Goal: Find specific page/section: Find specific page/section

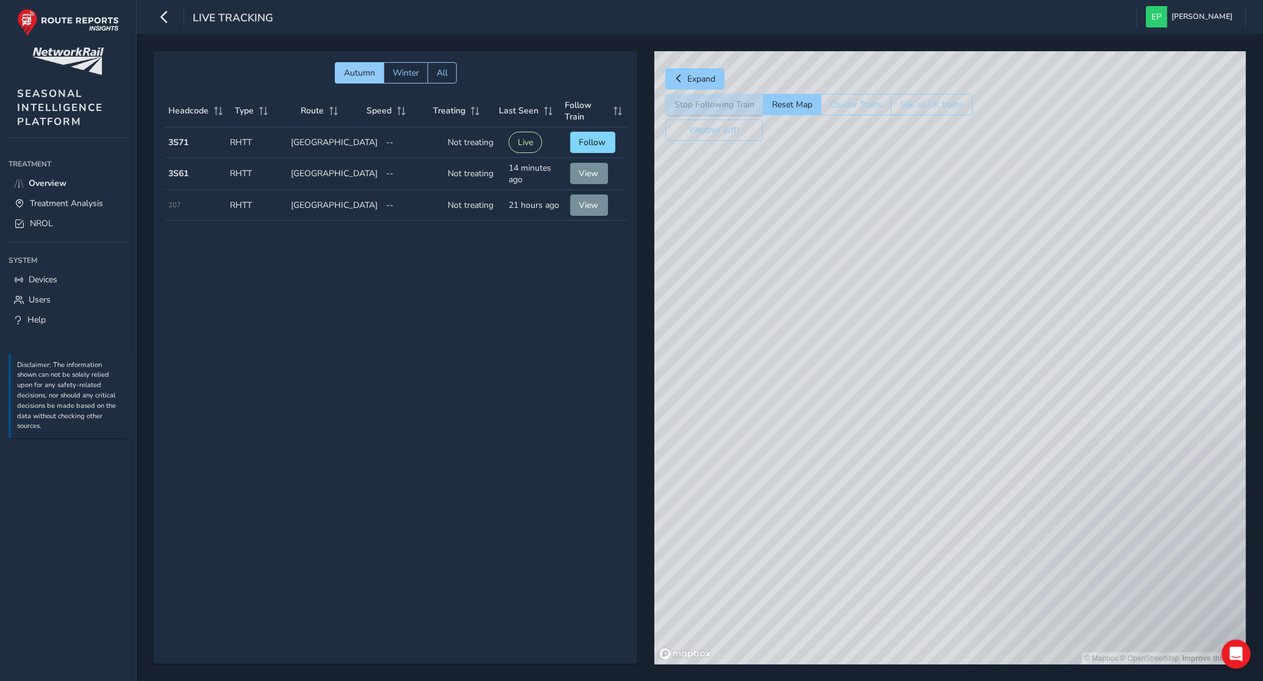
click at [443, 135] on td "Treating Not treating" at bounding box center [473, 142] width 61 height 30
click at [177, 138] on strong "3S71" at bounding box center [179, 143] width 20 height 12
click at [579, 137] on span "Follow" at bounding box center [592, 143] width 27 height 12
drag, startPoint x: 1048, startPoint y: 485, endPoint x: 1002, endPoint y: 421, distance: 78.7
click at [1002, 421] on div "© Mapbox © OpenStreetMap Improve this map" at bounding box center [950, 358] width 592 height 614
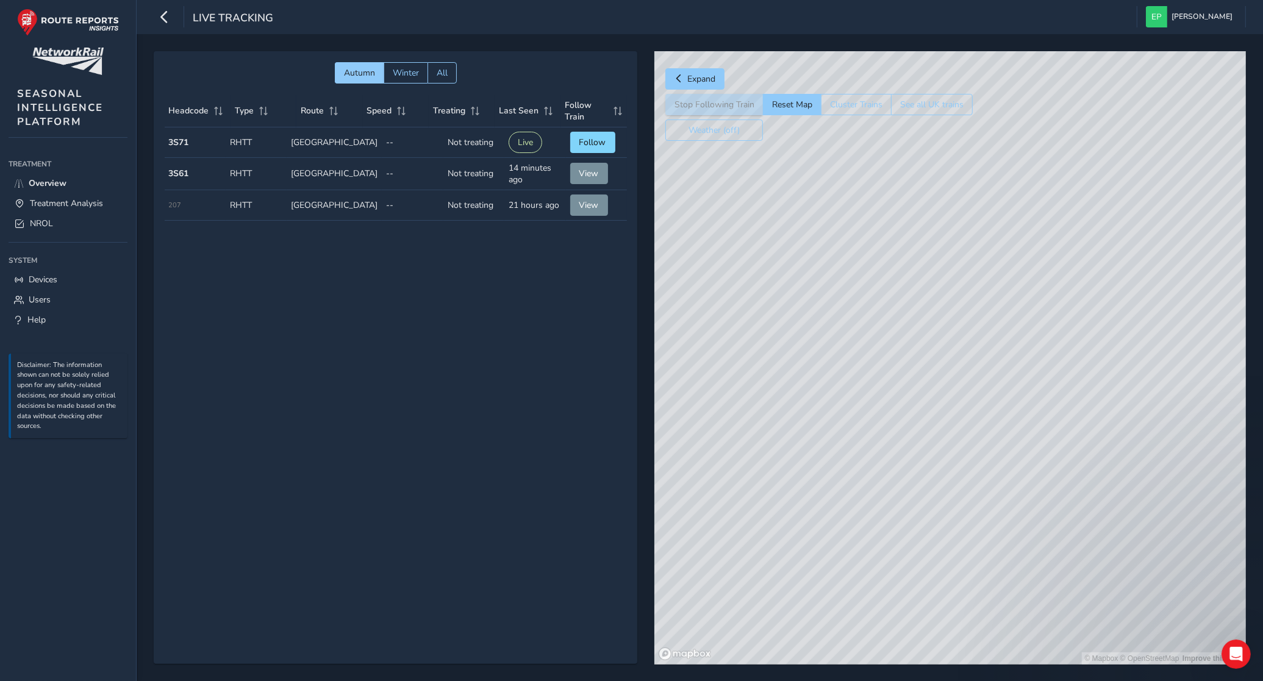
drag, startPoint x: 929, startPoint y: 438, endPoint x: 903, endPoint y: 453, distance: 29.5
click at [903, 467] on div "© Mapbox © OpenStreetMap Improve this map" at bounding box center [950, 358] width 592 height 614
click at [69, 223] on link "NROL" at bounding box center [68, 223] width 119 height 20
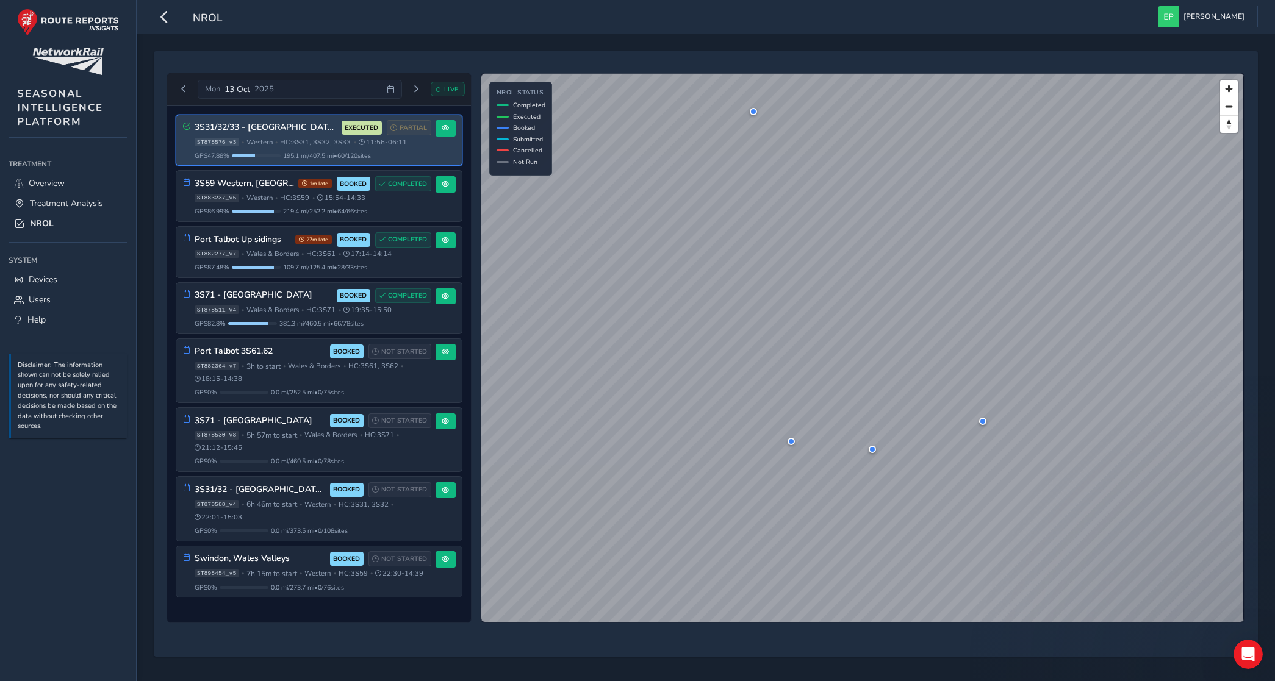
click at [262, 140] on span "Western" at bounding box center [259, 142] width 26 height 9
click at [440, 129] on button at bounding box center [445, 128] width 20 height 16
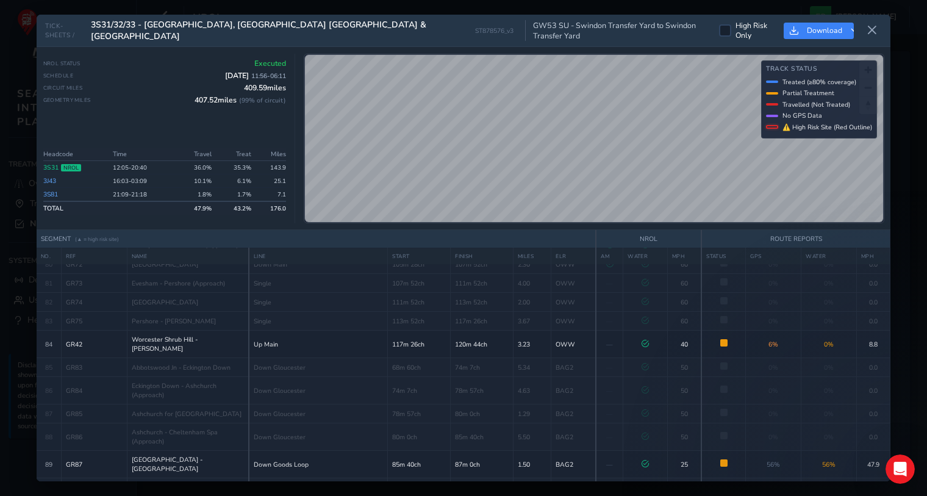
scroll to position [1738, 0]
